Goal: Task Accomplishment & Management: Use online tool/utility

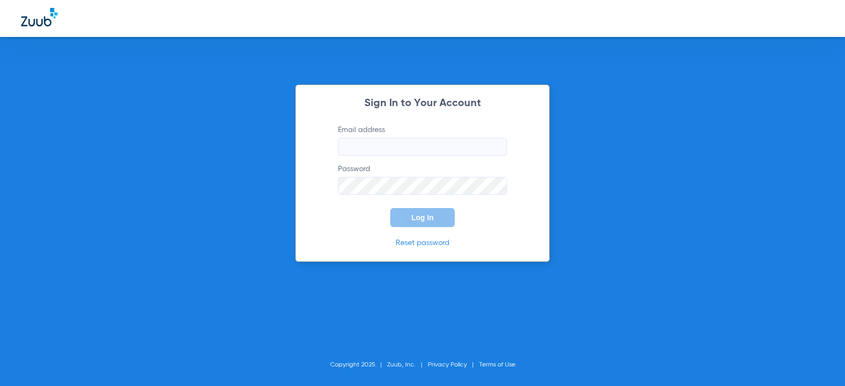
click at [406, 135] on label "Email address" at bounding box center [422, 140] width 169 height 31
click at [407, 145] on input "Email address" at bounding box center [422, 147] width 169 height 18
type input "[EMAIL_ADDRESS][DOMAIN_NAME]"
drag, startPoint x: 411, startPoint y: 215, endPoint x: 565, endPoint y: 179, distance: 158.0
click at [413, 215] on button "Log In" at bounding box center [422, 217] width 64 height 19
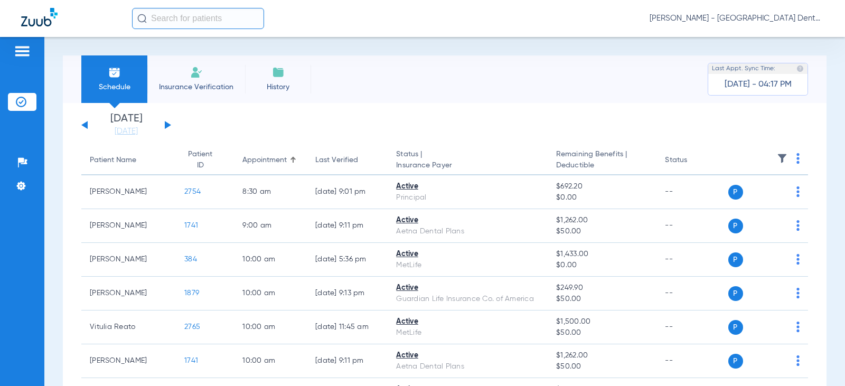
click at [167, 125] on button at bounding box center [168, 125] width 6 height 8
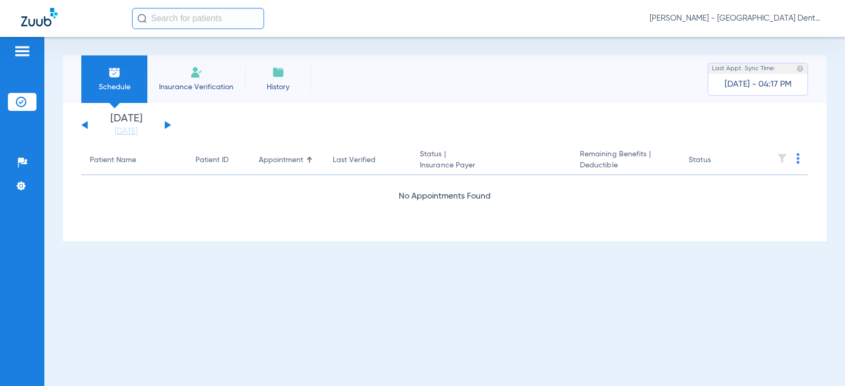
click at [167, 125] on button at bounding box center [168, 125] width 6 height 8
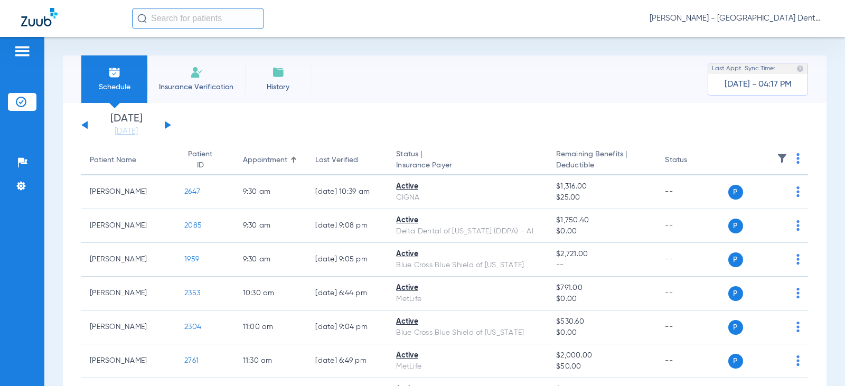
click at [167, 125] on button at bounding box center [168, 125] width 6 height 8
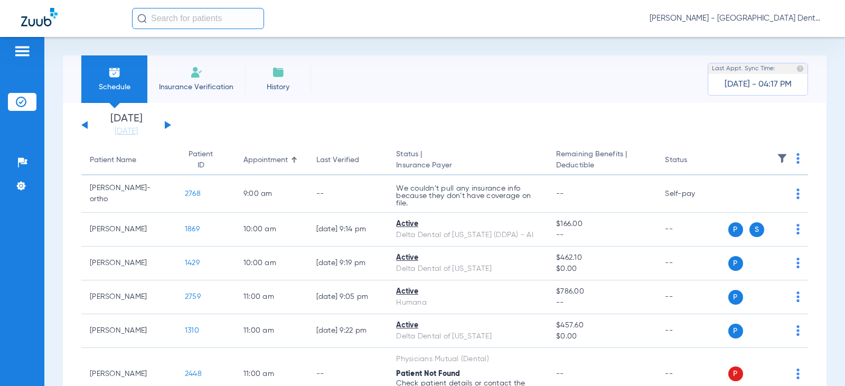
click at [167, 125] on button at bounding box center [168, 125] width 6 height 8
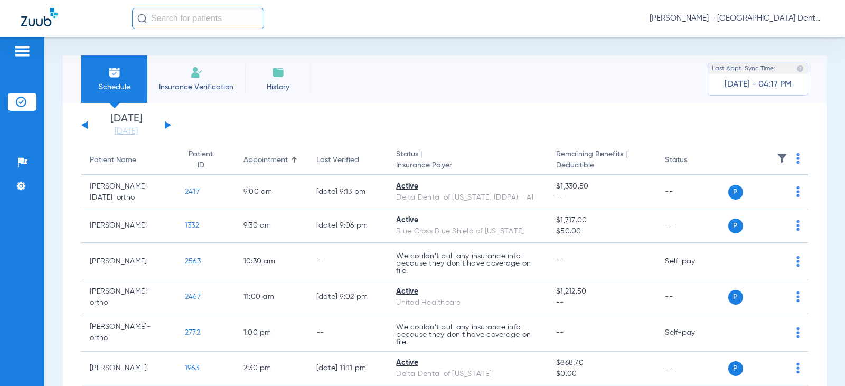
click at [167, 125] on button at bounding box center [168, 125] width 6 height 8
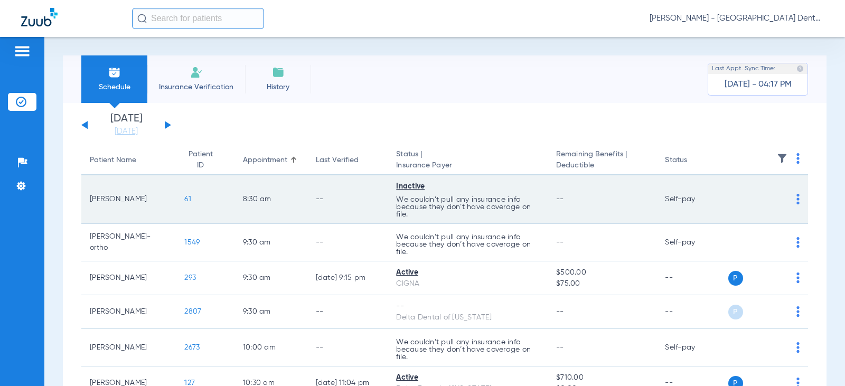
click at [797, 199] on img at bounding box center [798, 199] width 3 height 11
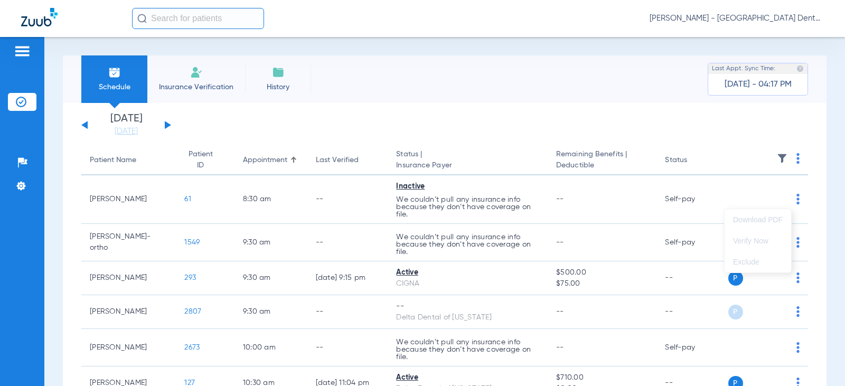
click at [762, 193] on div at bounding box center [422, 193] width 845 height 386
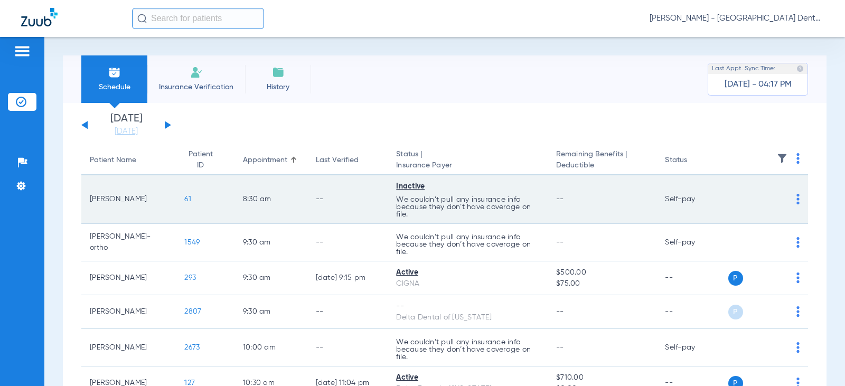
click at [558, 202] on td "--" at bounding box center [602, 199] width 109 height 49
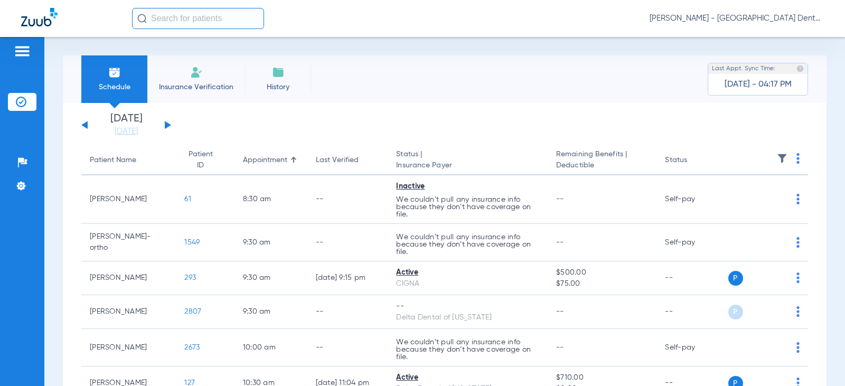
click at [201, 83] on span "Insurance Verification" at bounding box center [196, 87] width 82 height 11
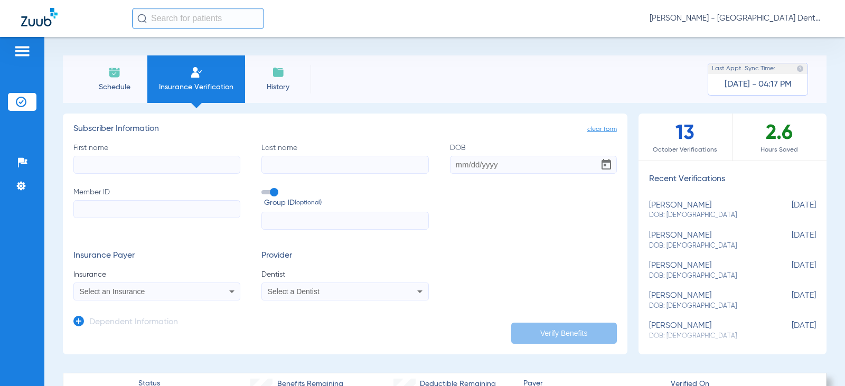
click at [105, 164] on input "First name" at bounding box center [156, 165] width 167 height 18
type input "[PERSON_NAME]"
type input "strong"
click at [458, 167] on input "DOB" at bounding box center [533, 165] width 167 height 18
type input "[DATE]"
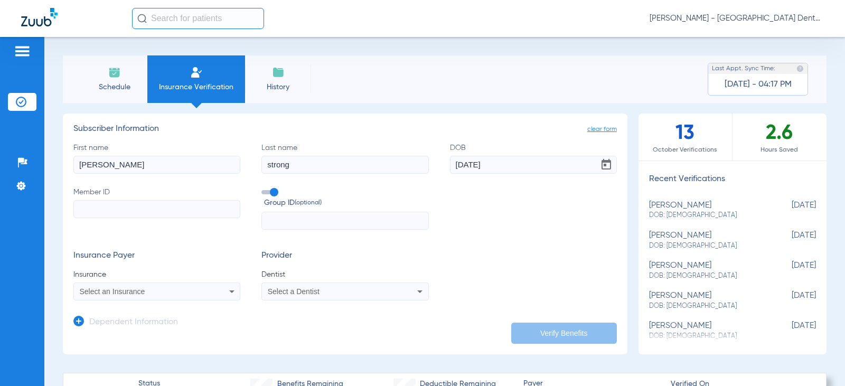
click at [456, 181] on div "First name [PERSON_NAME] name strong DOB [DEMOGRAPHIC_DATA] Member ID Group ID …" at bounding box center [345, 187] width 544 height 88
click at [93, 207] on input "Member ID" at bounding box center [156, 209] width 167 height 18
click at [169, 208] on input "912632659" at bounding box center [156, 209] width 167 height 18
type input "912632659"
click at [154, 293] on div "Select an Insurance" at bounding box center [142, 291] width 124 height 7
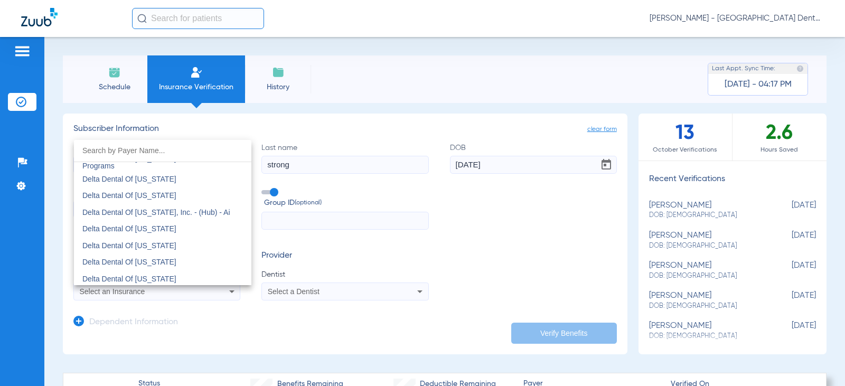
scroll to position [2325, 0]
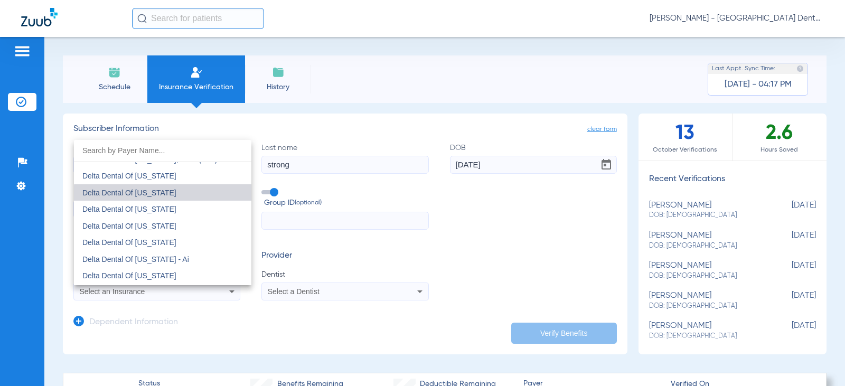
click at [166, 195] on span "Delta Dental Of [US_STATE]" at bounding box center [129, 193] width 94 height 8
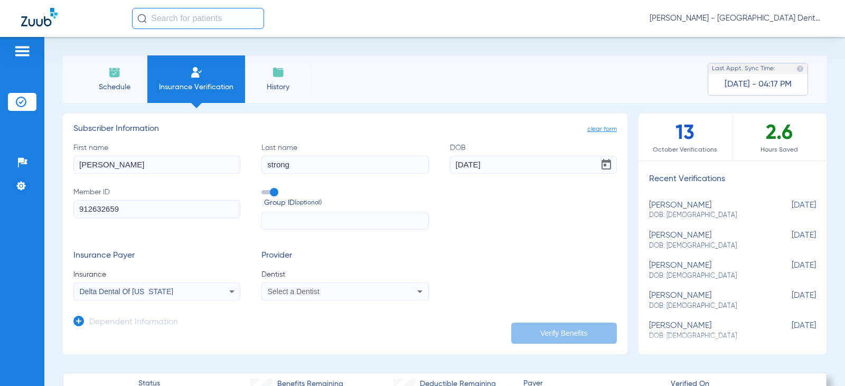
click at [306, 296] on div "Select a Dentist" at bounding box center [345, 291] width 166 height 13
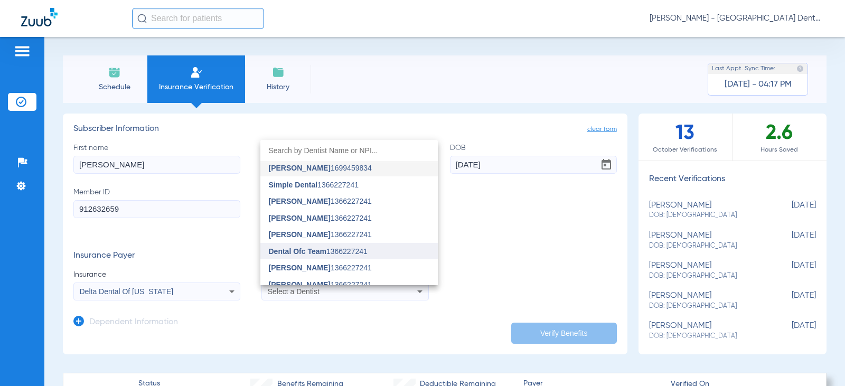
scroll to position [0, 0]
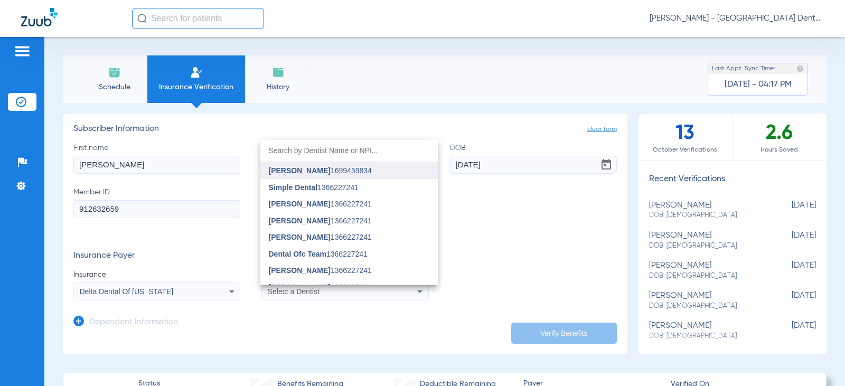
click at [358, 172] on span "[PERSON_NAME] 1699459834" at bounding box center [320, 170] width 103 height 7
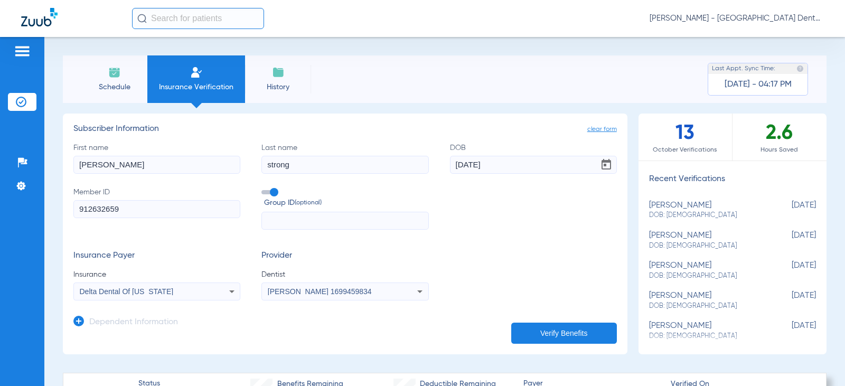
click at [562, 333] on button "Verify Benefits" at bounding box center [564, 333] width 106 height 21
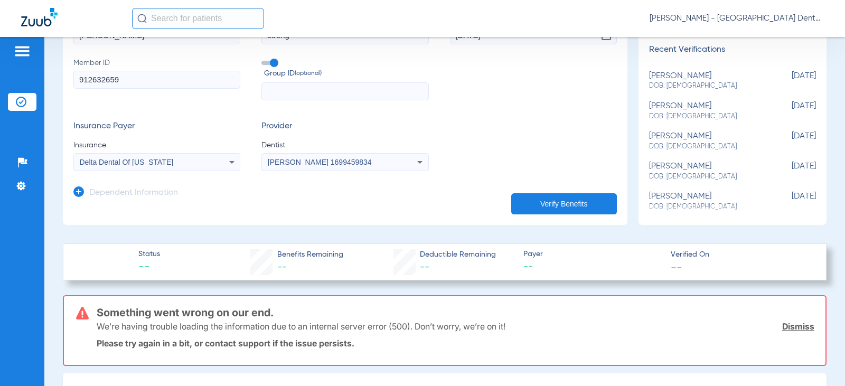
scroll to position [159, 0]
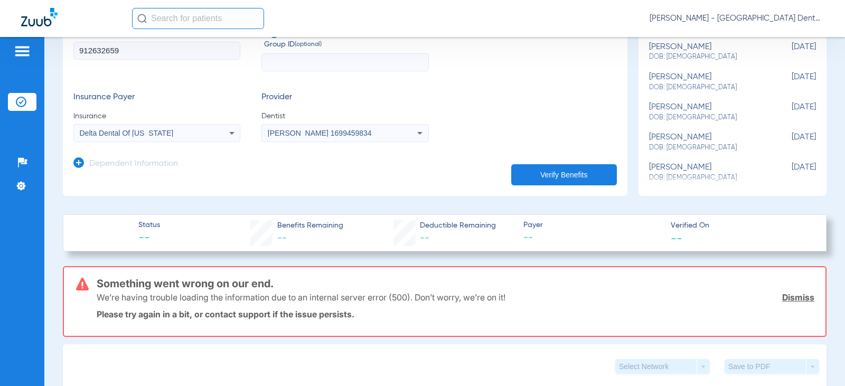
click at [796, 294] on link "Dismiss" at bounding box center [798, 297] width 32 height 11
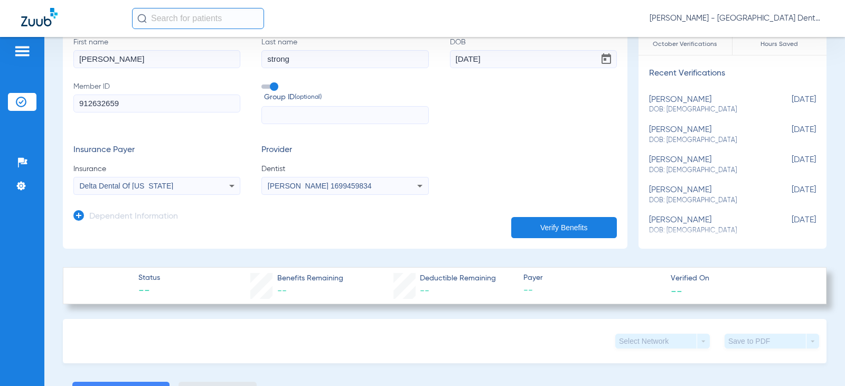
scroll to position [53, 0]
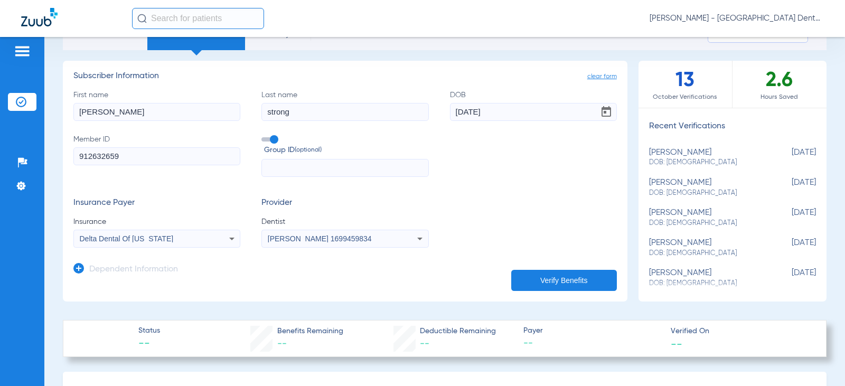
click at [283, 174] on input "text" at bounding box center [345, 168] width 167 height 18
click at [283, 169] on input "text" at bounding box center [345, 168] width 167 height 18
type input "0148839004"
click at [544, 281] on button "Verify Benefits" at bounding box center [564, 280] width 106 height 21
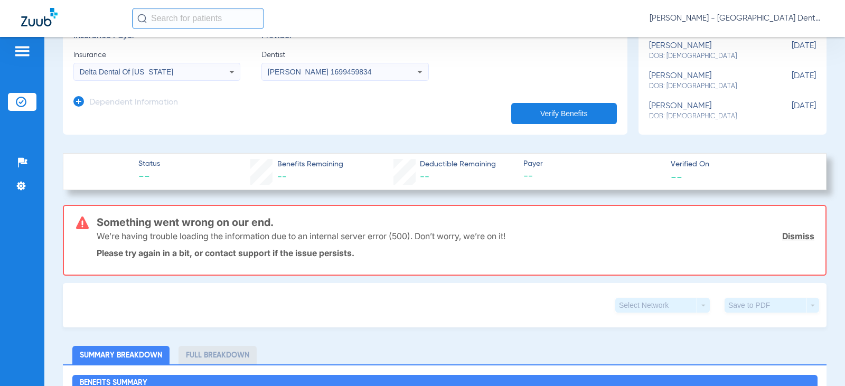
scroll to position [264, 0]
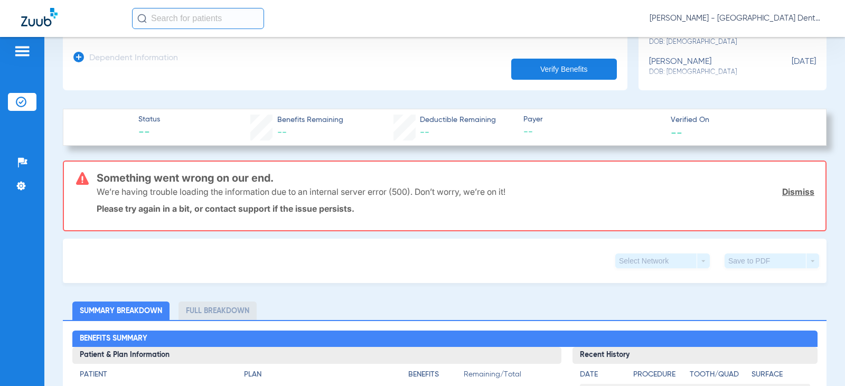
click at [795, 193] on link "Dismiss" at bounding box center [798, 192] width 32 height 11
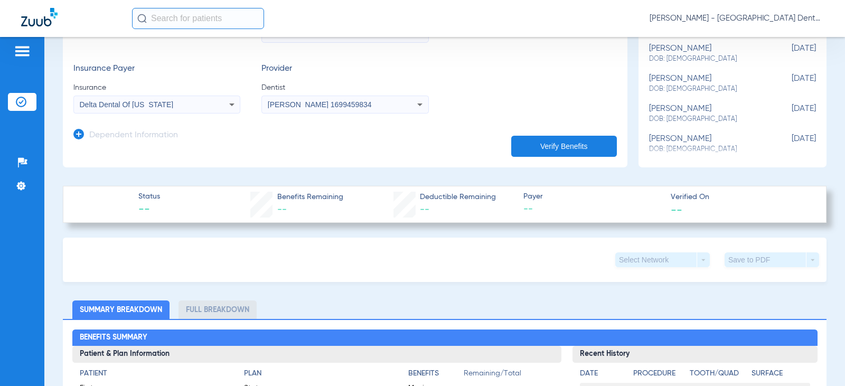
scroll to position [0, 0]
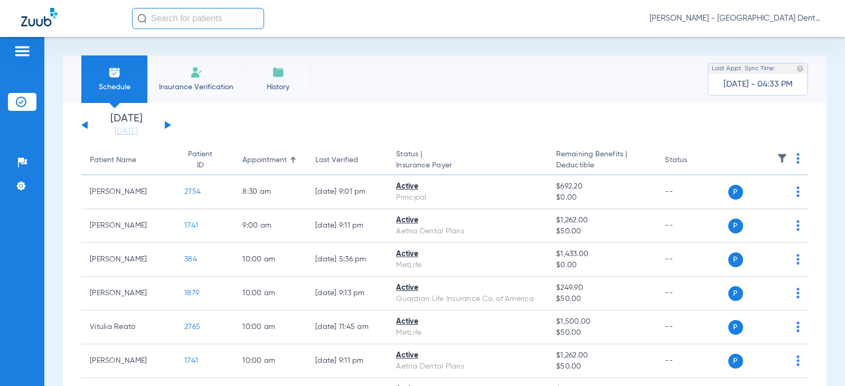
click at [169, 127] on div "Tuesday 07-29-2025 Wednesday 07-30-2025 Thursday 07-31-2025 Friday 08-01-2025 S…" at bounding box center [126, 125] width 90 height 23
click at [166, 127] on button at bounding box center [168, 125] width 6 height 8
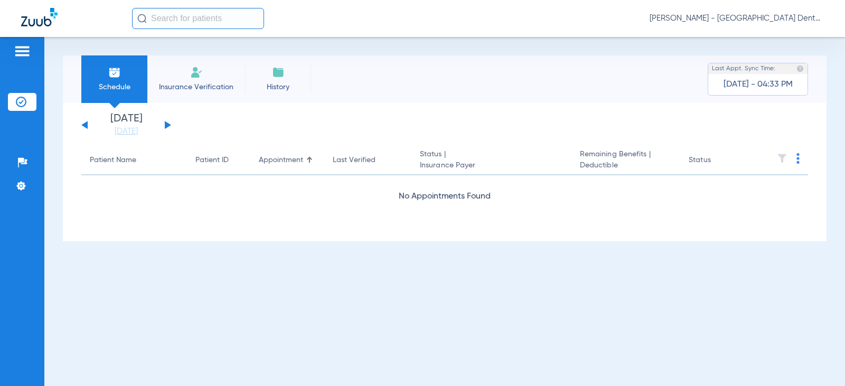
click at [166, 127] on button at bounding box center [168, 125] width 6 height 8
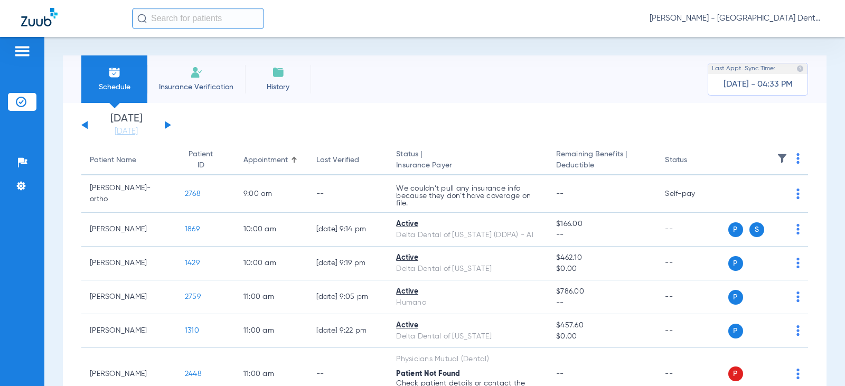
click at [166, 127] on button at bounding box center [168, 125] width 6 height 8
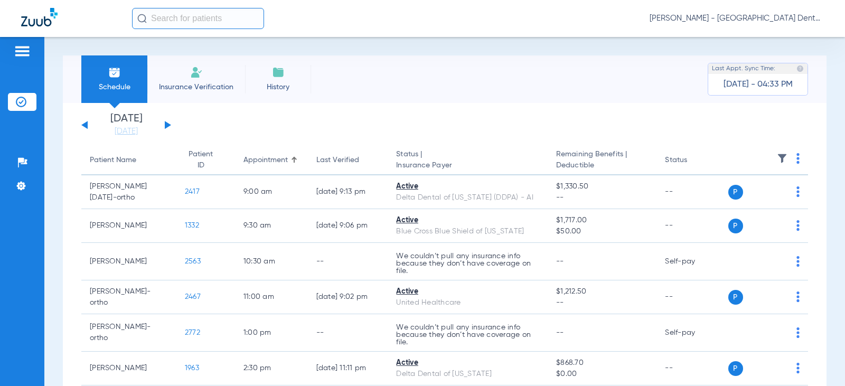
click at [166, 127] on button at bounding box center [168, 125] width 6 height 8
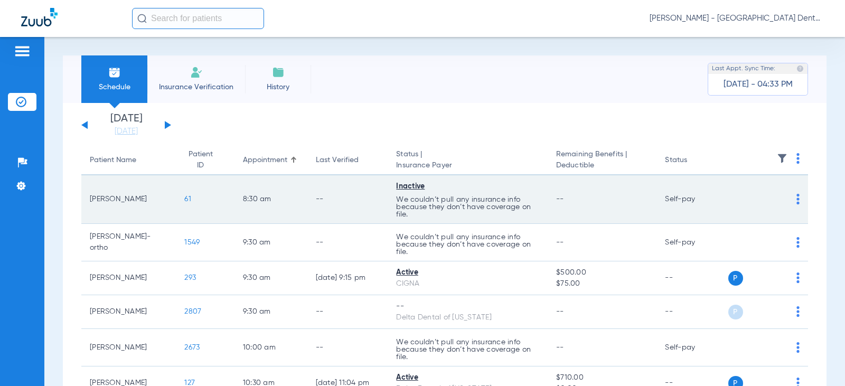
click at [477, 207] on p "We couldn’t pull any insurance info because they don’t have coverage on file." at bounding box center [467, 207] width 143 height 22
click at [797, 200] on img at bounding box center [798, 199] width 3 height 11
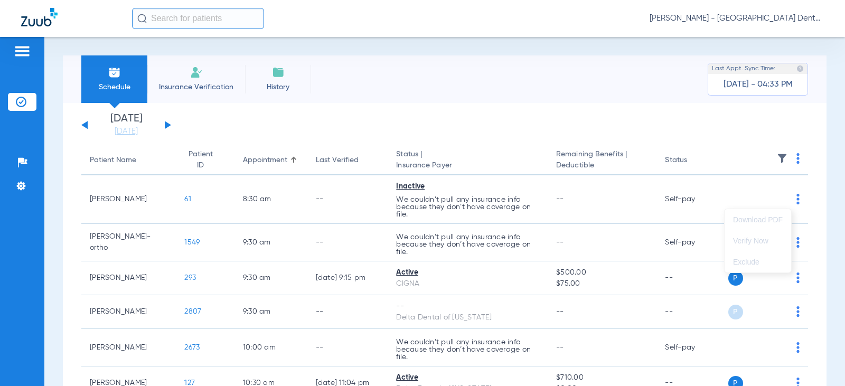
click at [751, 196] on div at bounding box center [422, 193] width 845 height 386
